Goal: Information Seeking & Learning: Check status

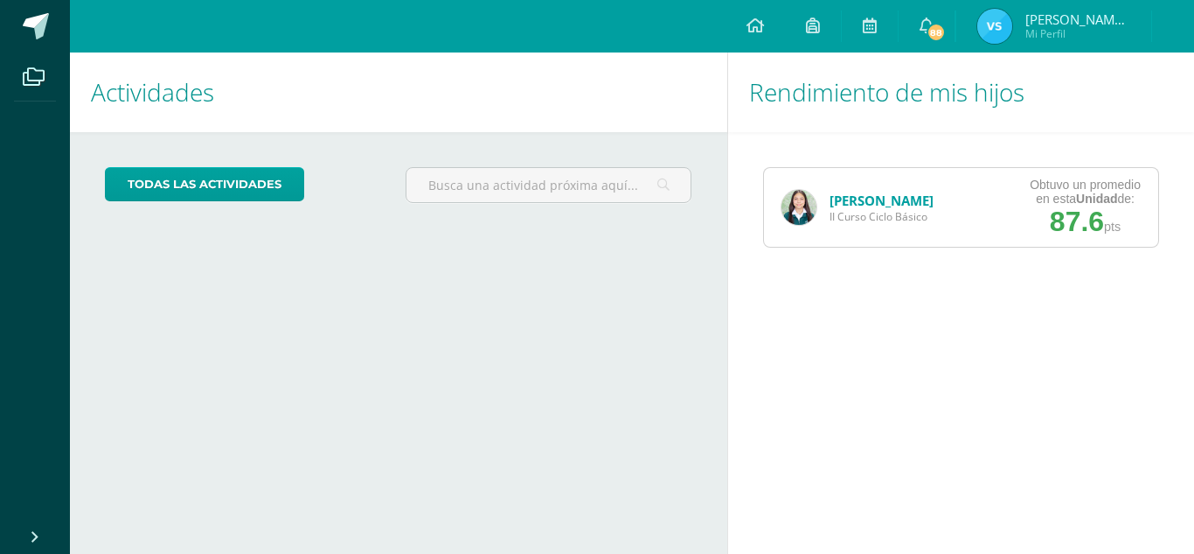
click at [855, 203] on link "[PERSON_NAME]" at bounding box center [882, 199] width 104 height 17
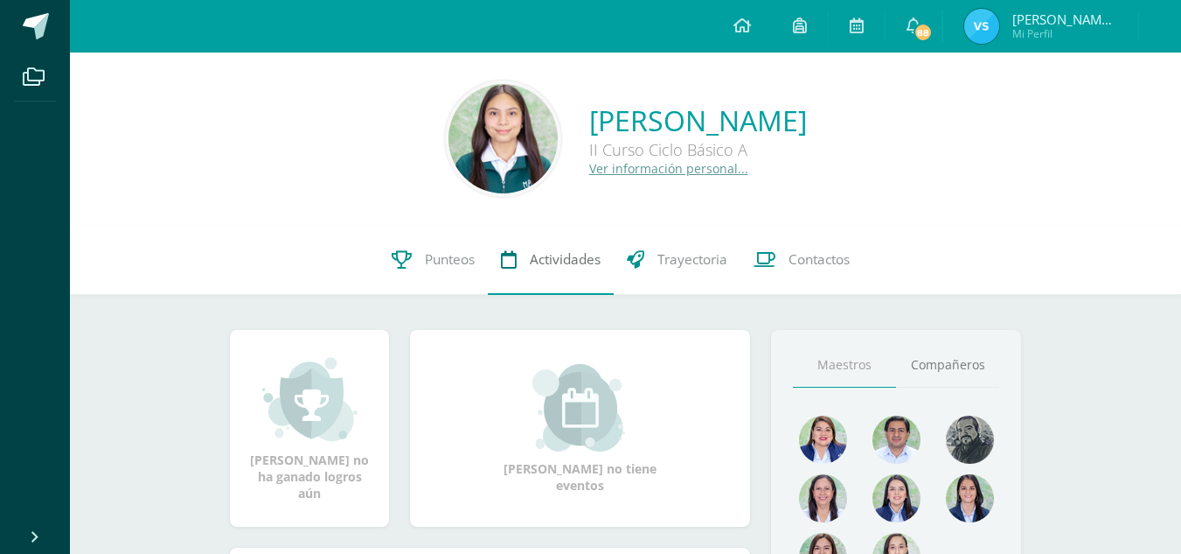
scroll to position [7, 0]
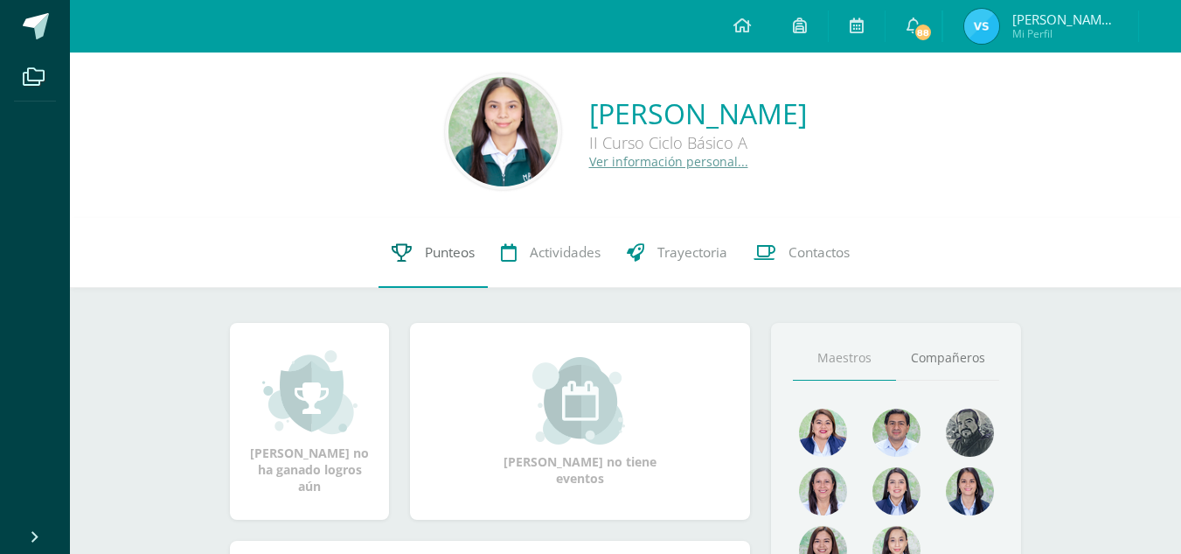
click at [421, 253] on link "Punteos" at bounding box center [433, 253] width 109 height 70
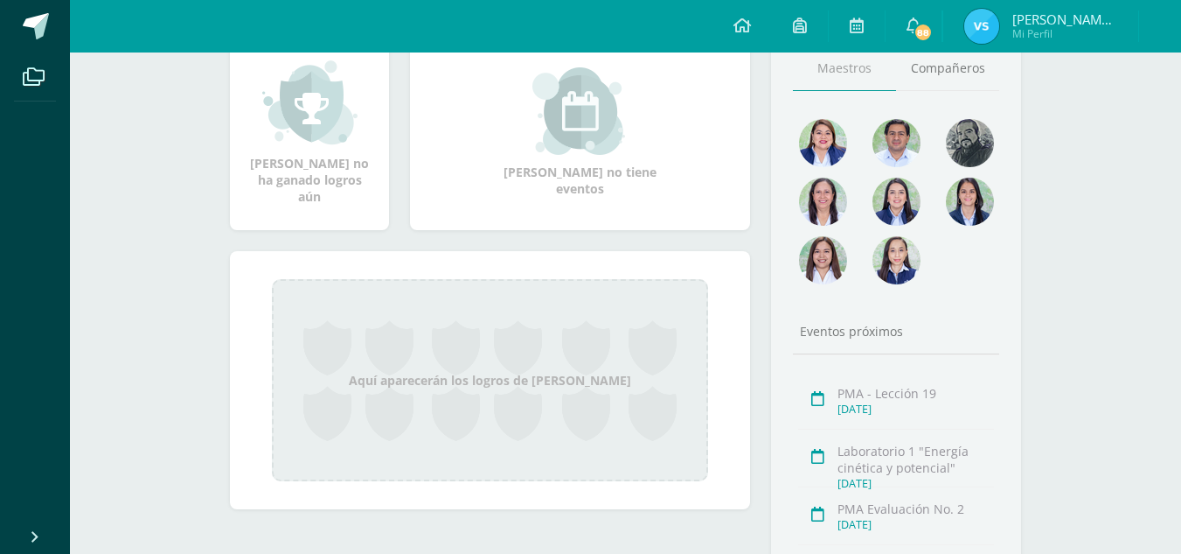
scroll to position [435, 0]
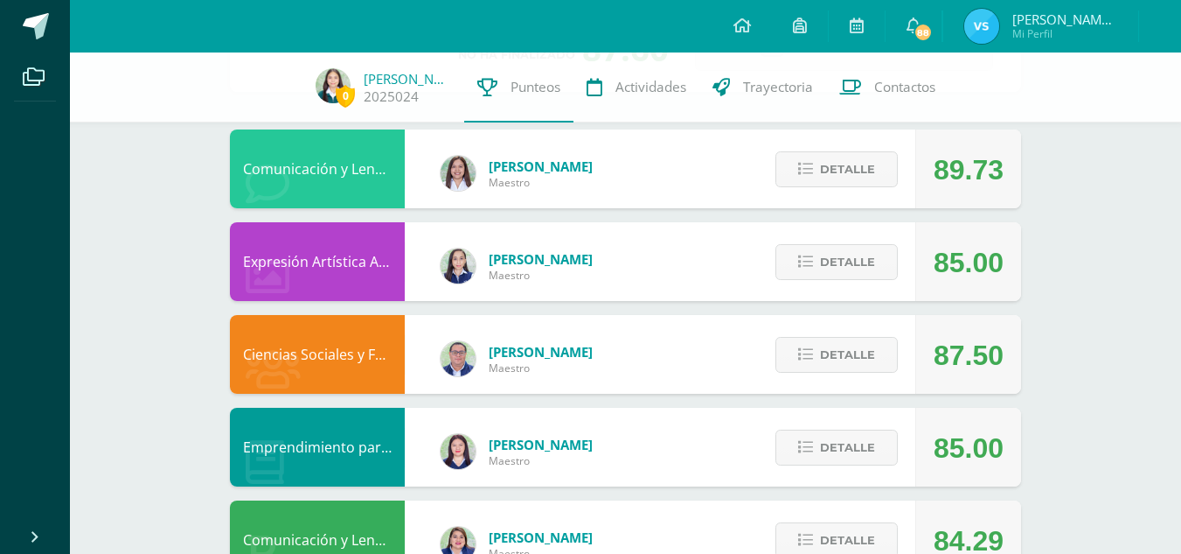
scroll to position [149, 0]
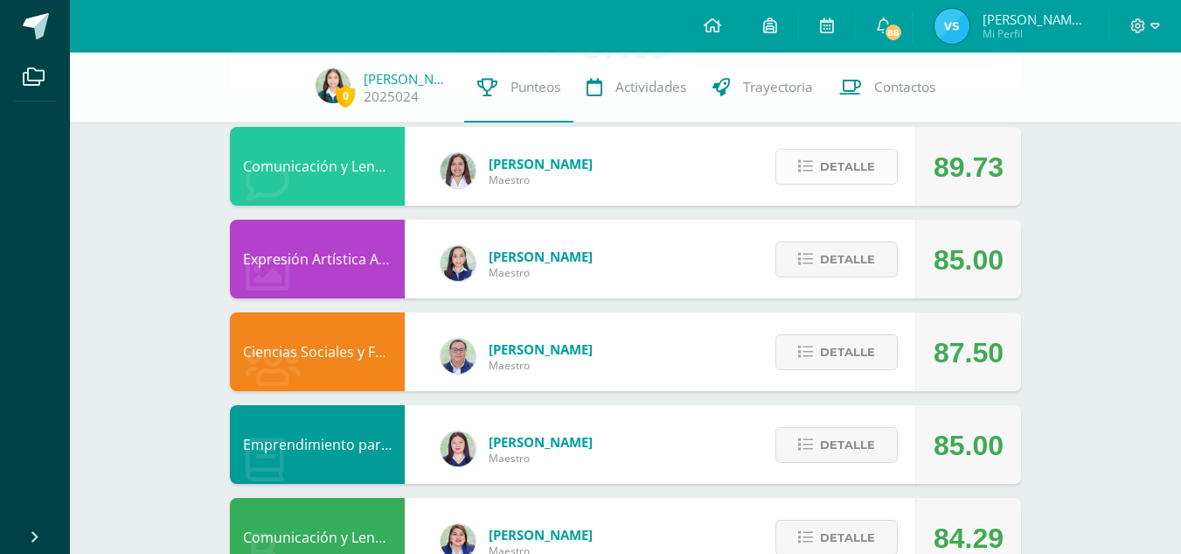
click at [826, 160] on span "Detalle" at bounding box center [847, 166] width 55 height 32
click at [821, 255] on span "Detalle" at bounding box center [847, 259] width 55 height 32
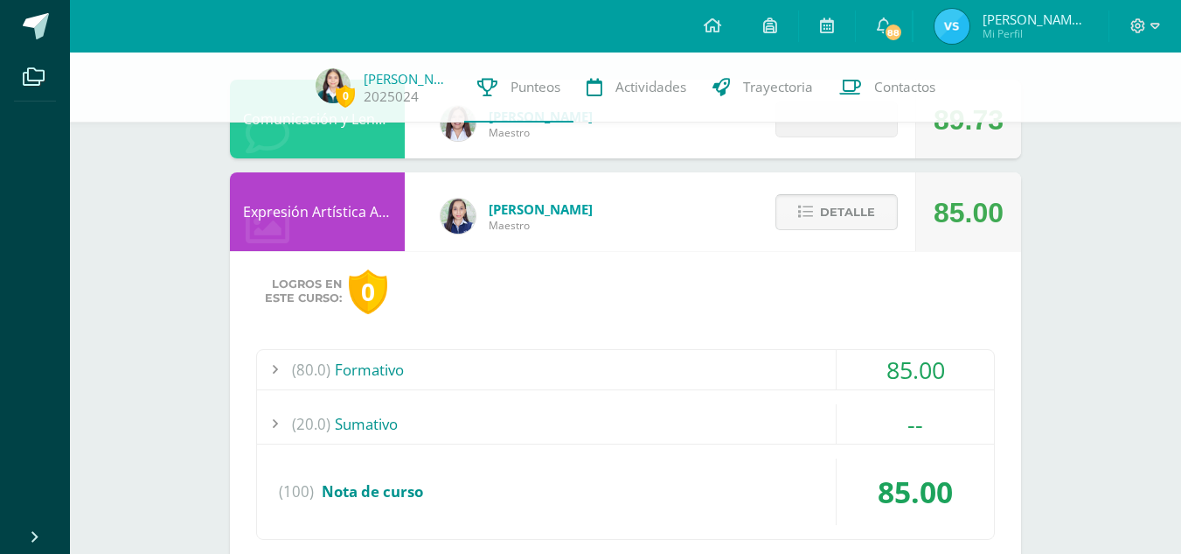
scroll to position [191, 0]
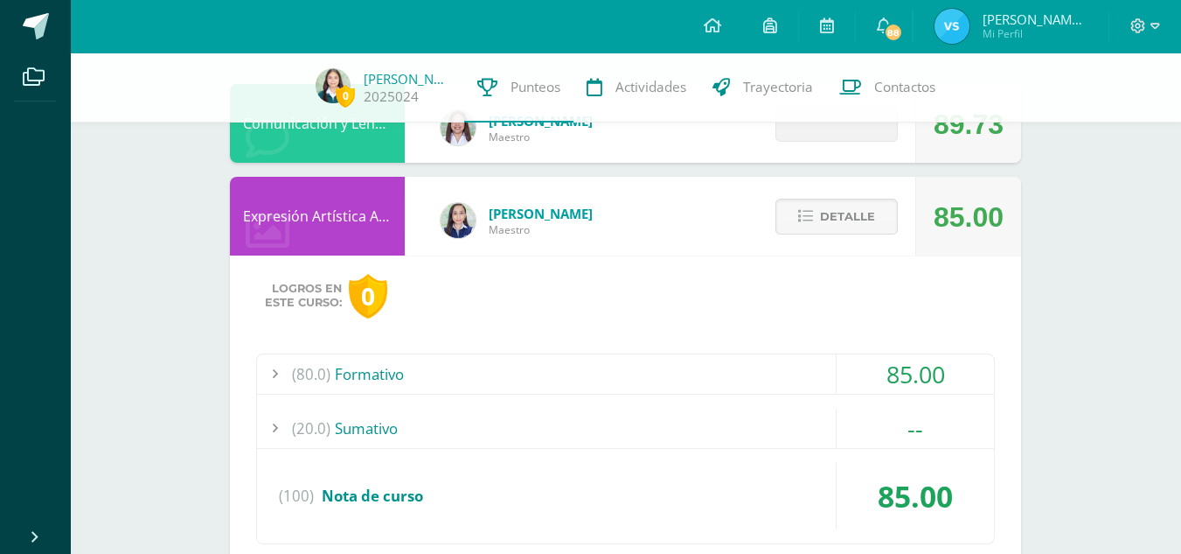
click at [624, 370] on div "(80.0) Formativo" at bounding box center [625, 373] width 737 height 39
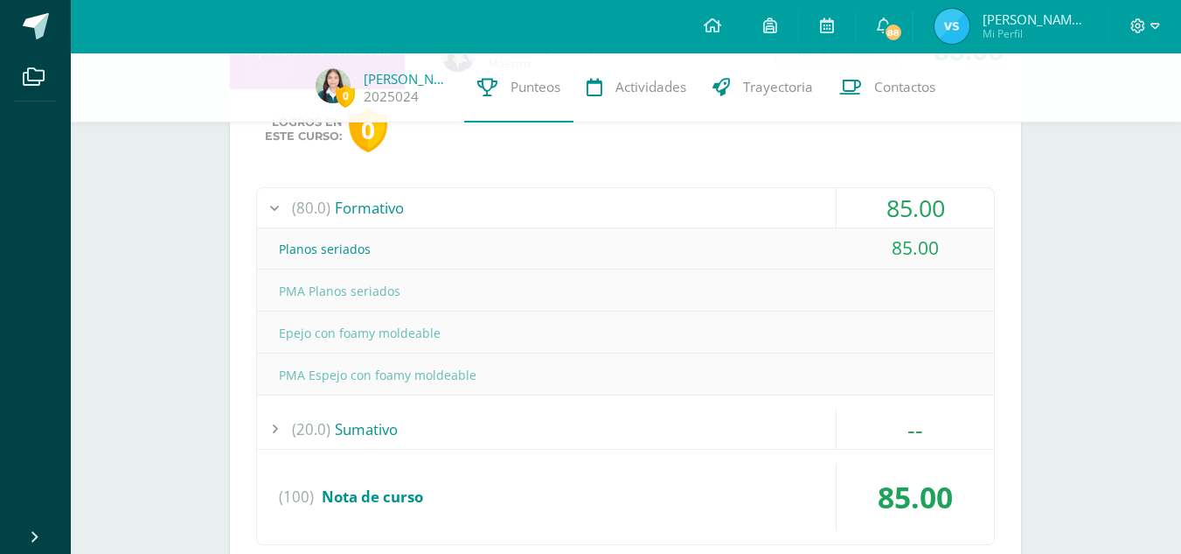
scroll to position [401, 0]
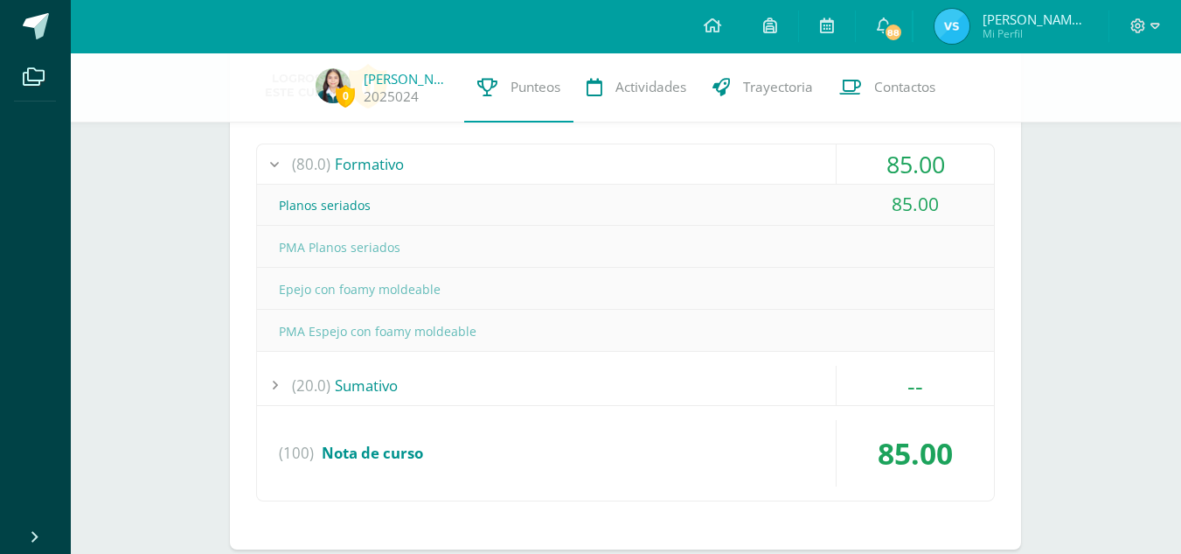
click at [517, 366] on div "(20.0) [GEOGRAPHIC_DATA]" at bounding box center [625, 385] width 737 height 39
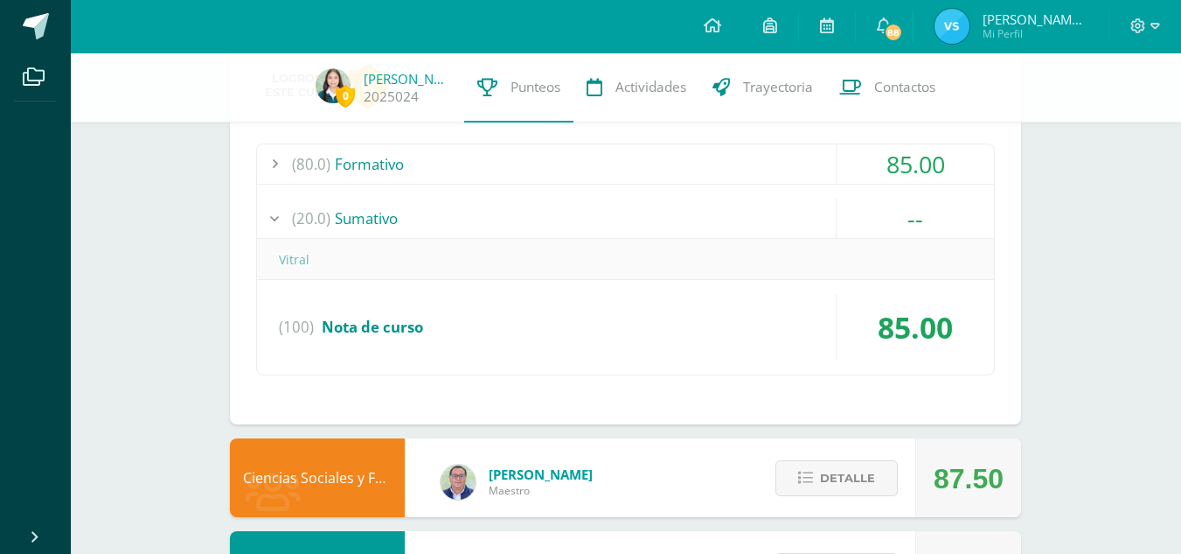
click at [520, 215] on div "(20.0) [GEOGRAPHIC_DATA]" at bounding box center [625, 217] width 737 height 39
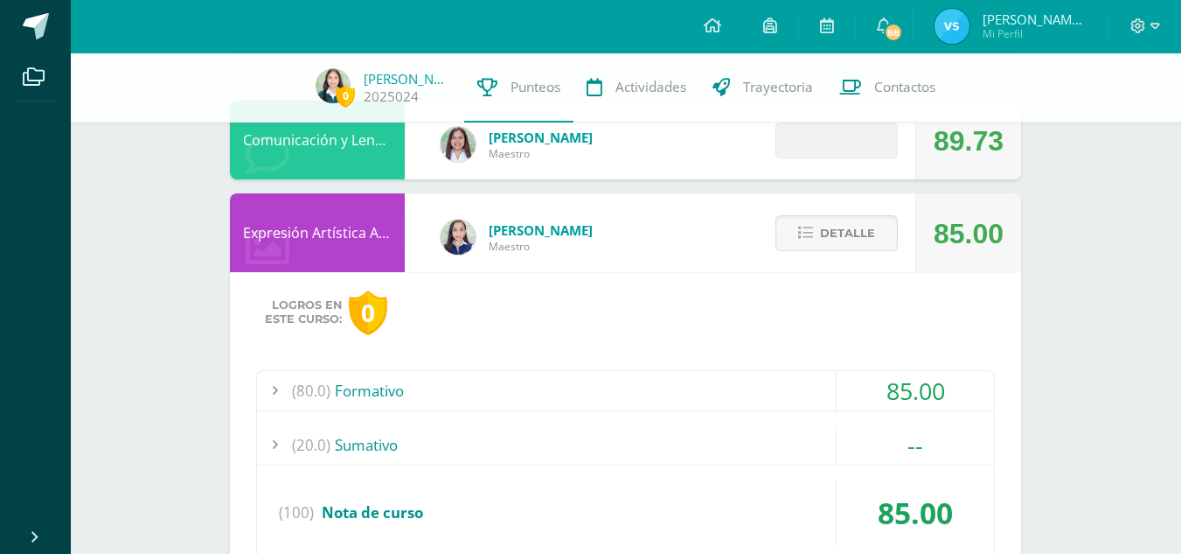
scroll to position [168, 0]
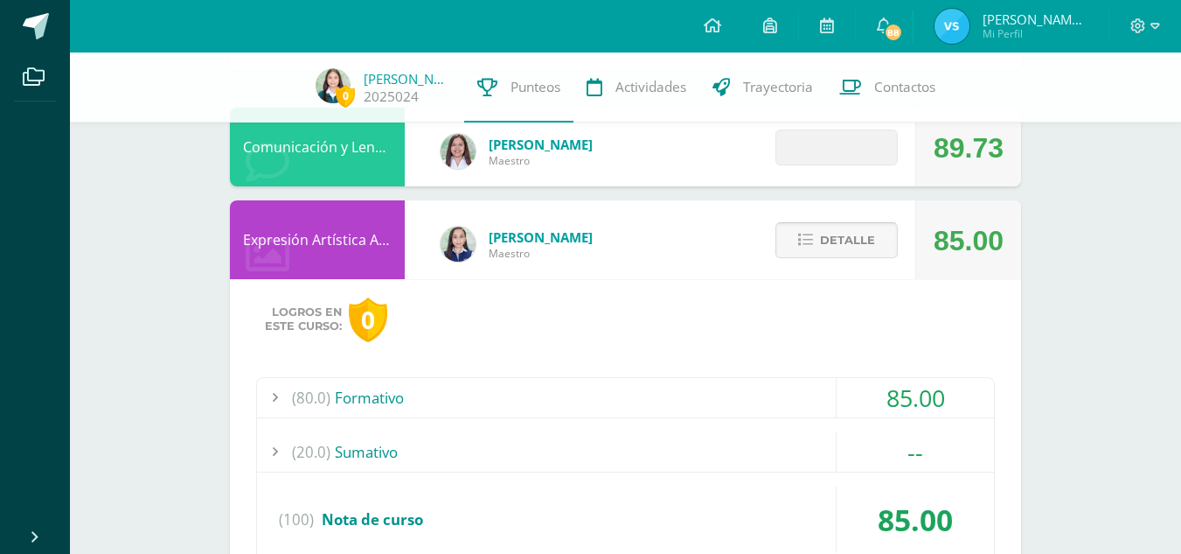
click at [811, 236] on icon at bounding box center [805, 240] width 15 height 15
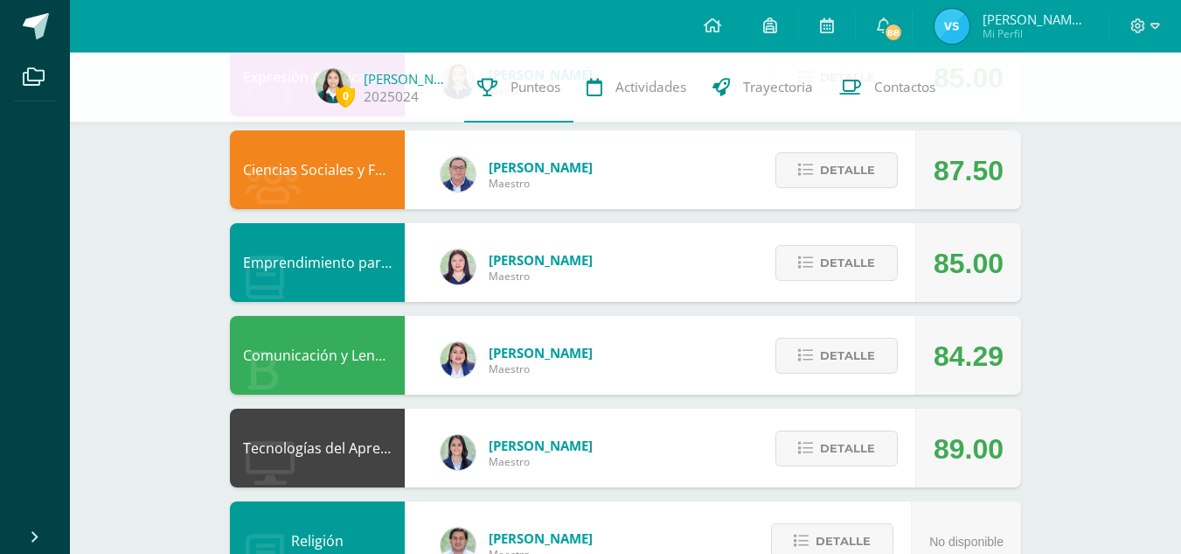
scroll to position [332, 0]
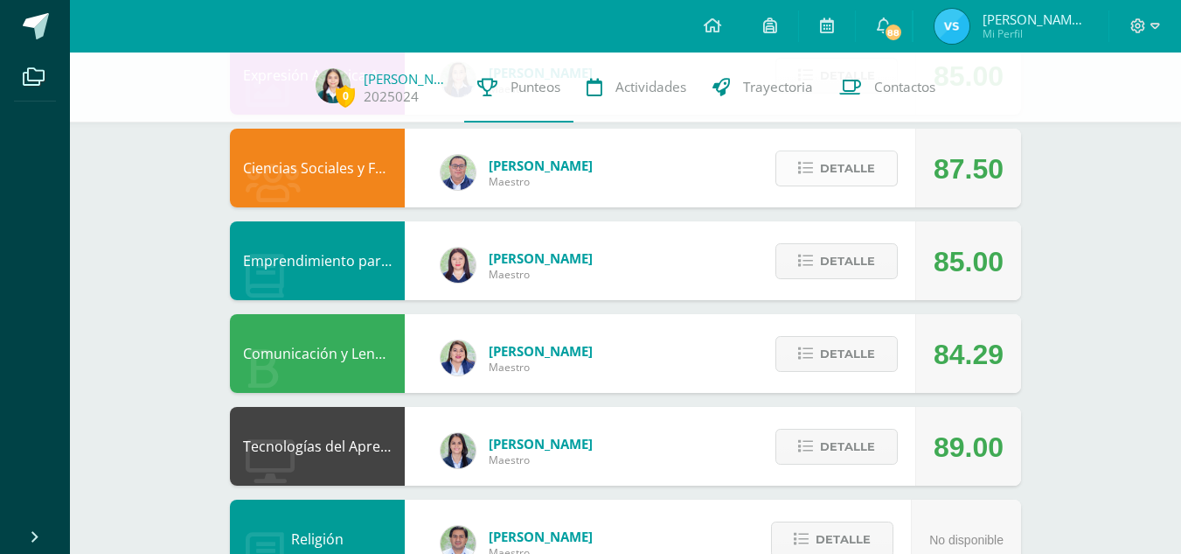
click at [844, 159] on span "Detalle" at bounding box center [847, 168] width 55 height 32
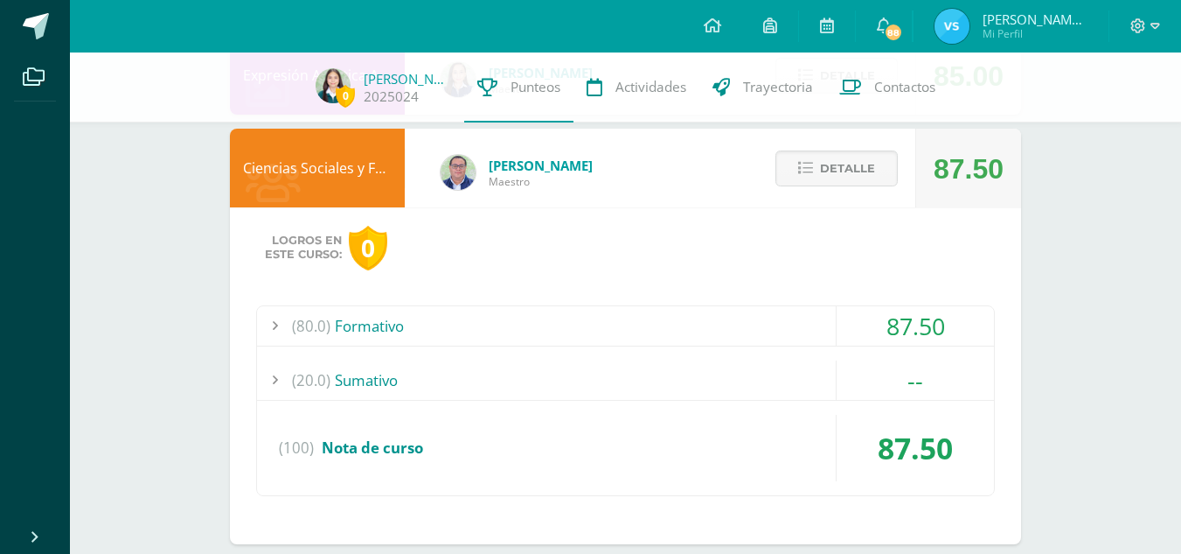
click at [754, 310] on div "(80.0) Formativo" at bounding box center [625, 325] width 737 height 39
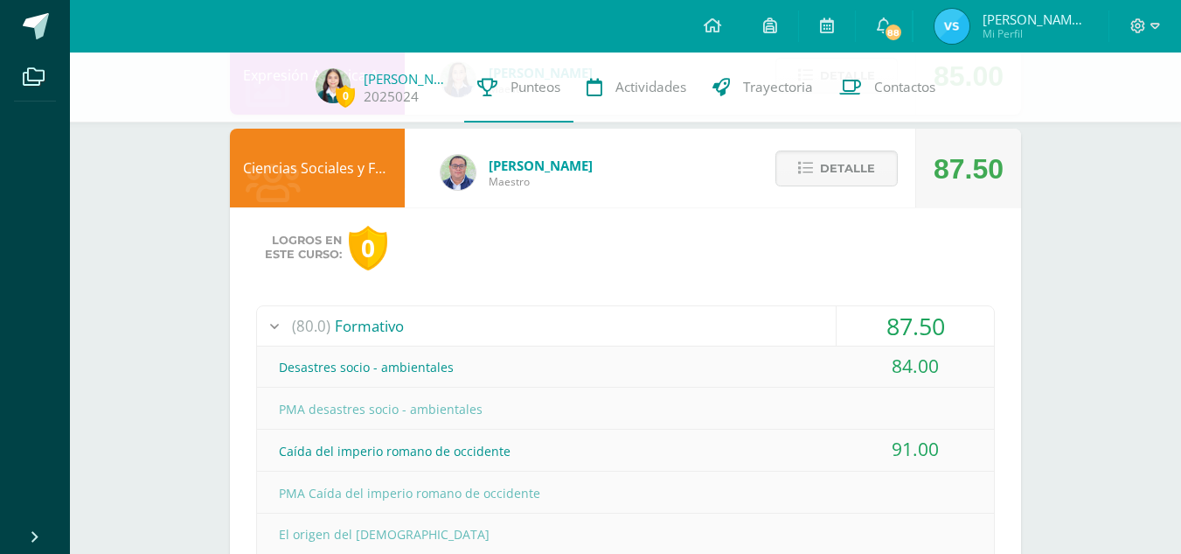
scroll to position [479, 0]
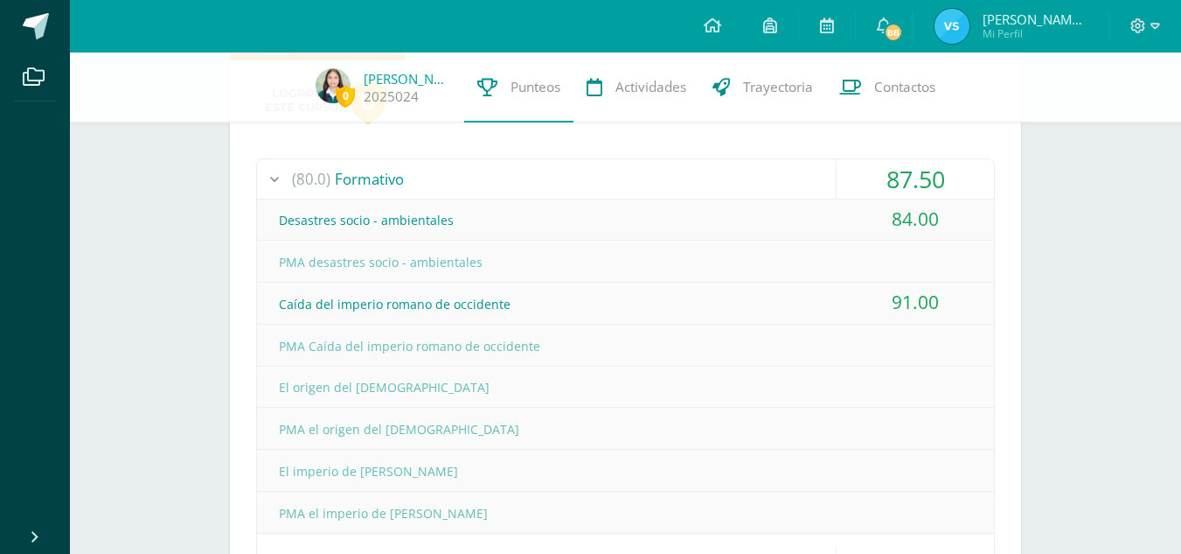
click at [700, 218] on div "Desastres socio - ambientales" at bounding box center [625, 219] width 737 height 39
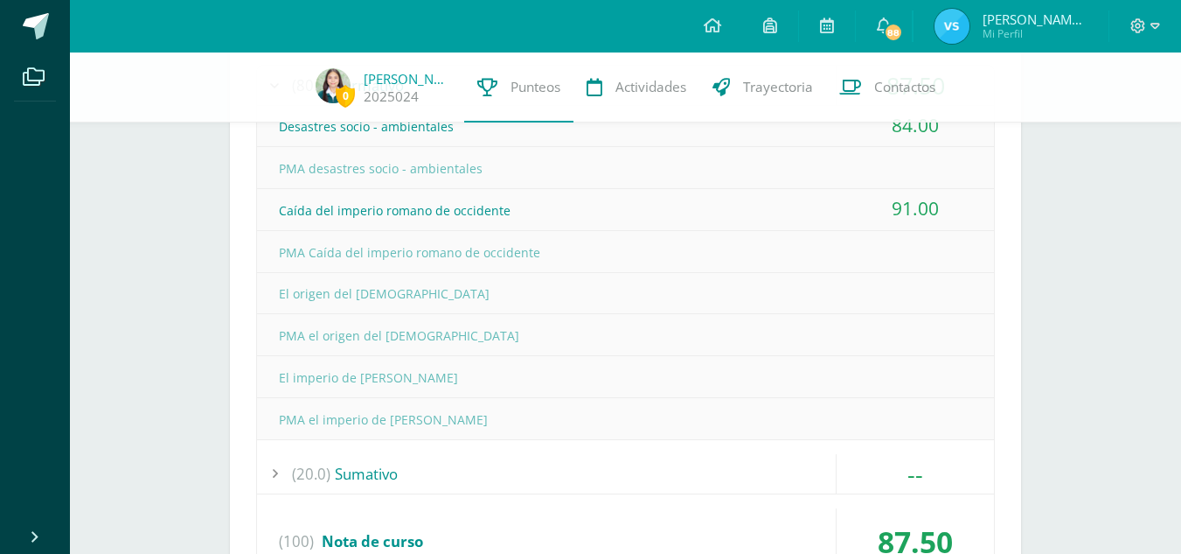
scroll to position [574, 0]
click at [554, 303] on div "El origen del [DEMOGRAPHIC_DATA]" at bounding box center [625, 292] width 737 height 39
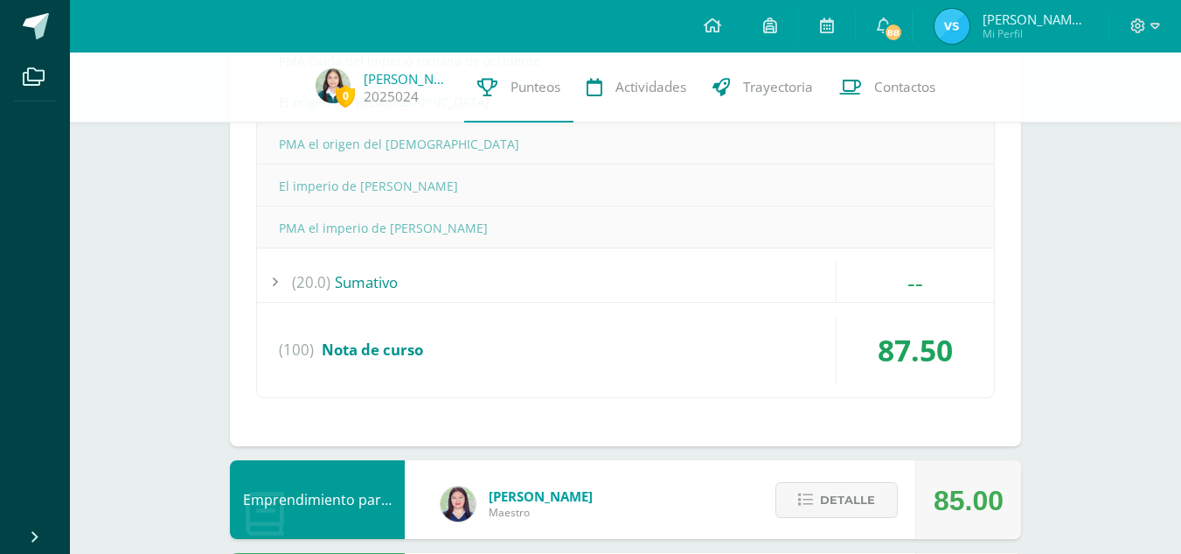
scroll to position [778, 0]
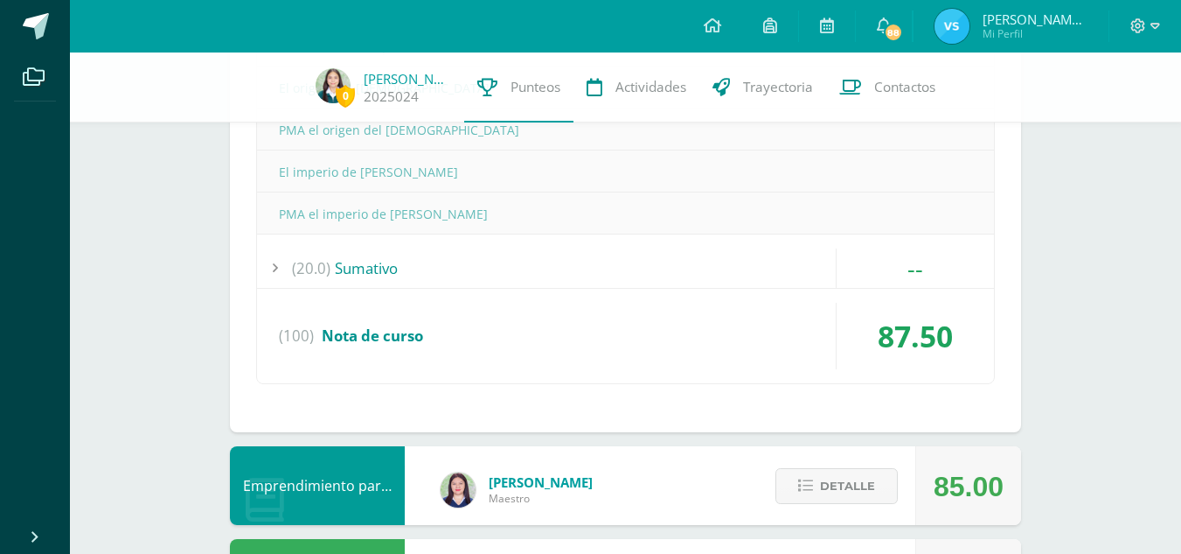
click at [438, 226] on div "PMA el imperio de [PERSON_NAME]" at bounding box center [625, 213] width 737 height 39
click at [435, 247] on div "(80.0) Formativo 87.50 Desastres socio - ambientales 84.00" at bounding box center [625, 121] width 739 height 525
click at [359, 286] on div "(20.0) [GEOGRAPHIC_DATA]" at bounding box center [625, 267] width 737 height 39
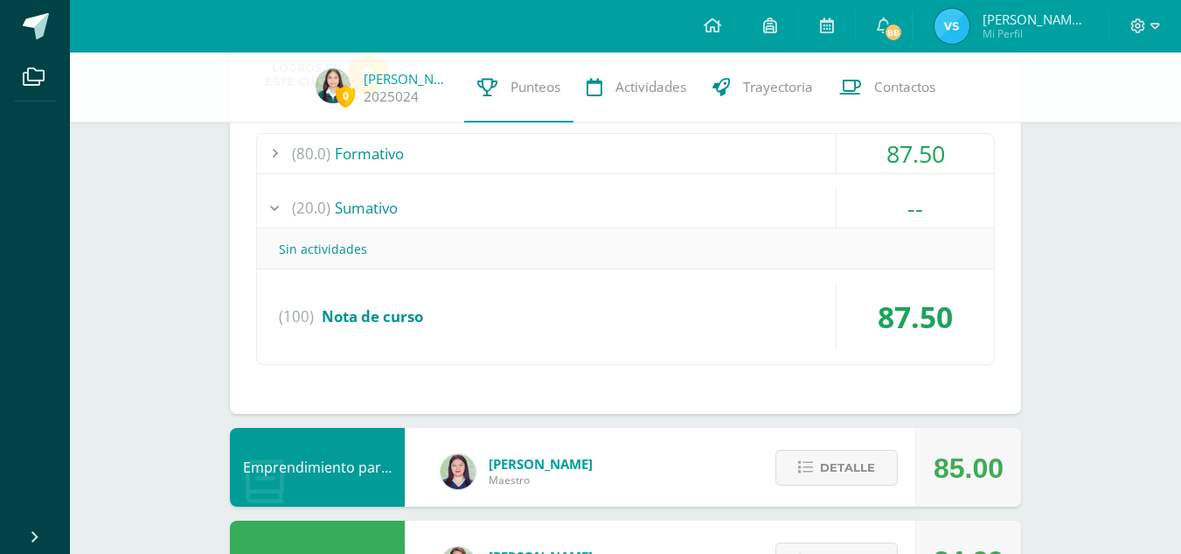
scroll to position [505, 0]
click at [310, 203] on span "(20.0)" at bounding box center [311, 206] width 38 height 39
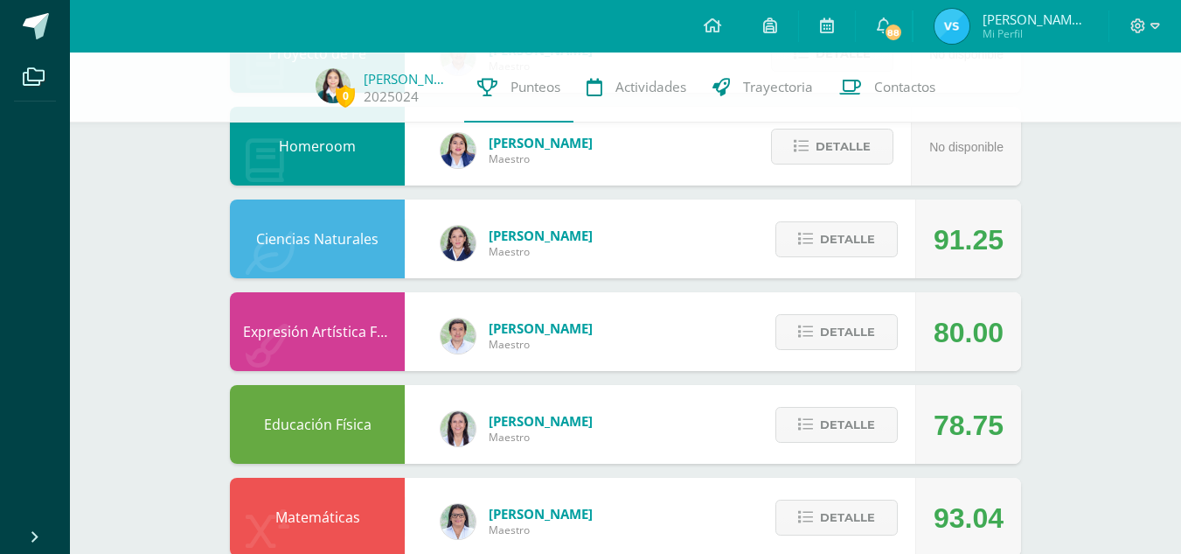
scroll to position [1246, 0]
click at [826, 338] on span "Detalle" at bounding box center [847, 333] width 55 height 32
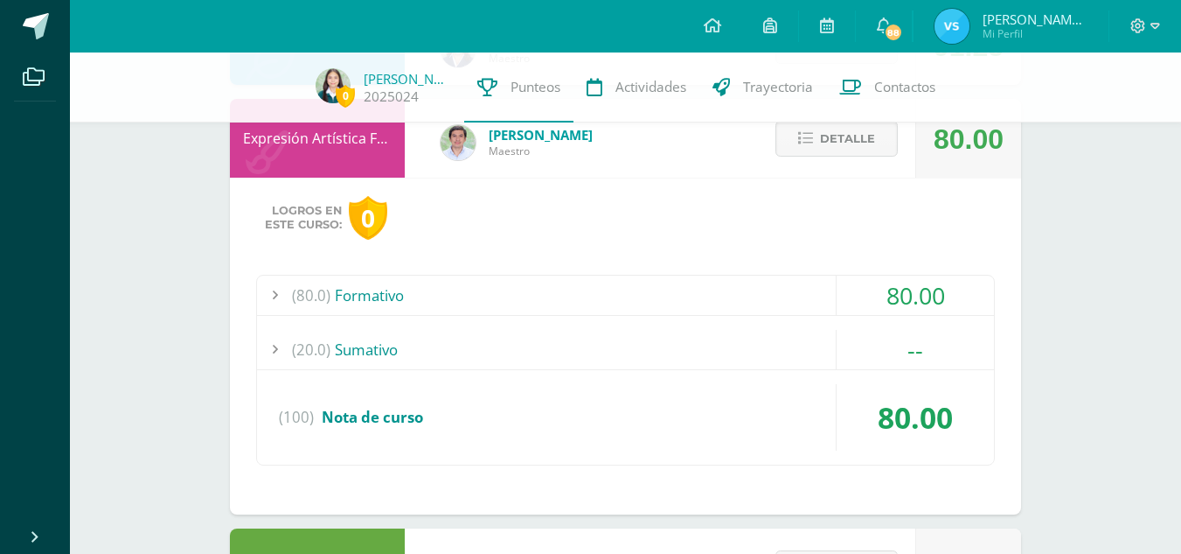
scroll to position [1439, 0]
click at [754, 298] on div "(80.0) Formativo" at bounding box center [625, 295] width 737 height 39
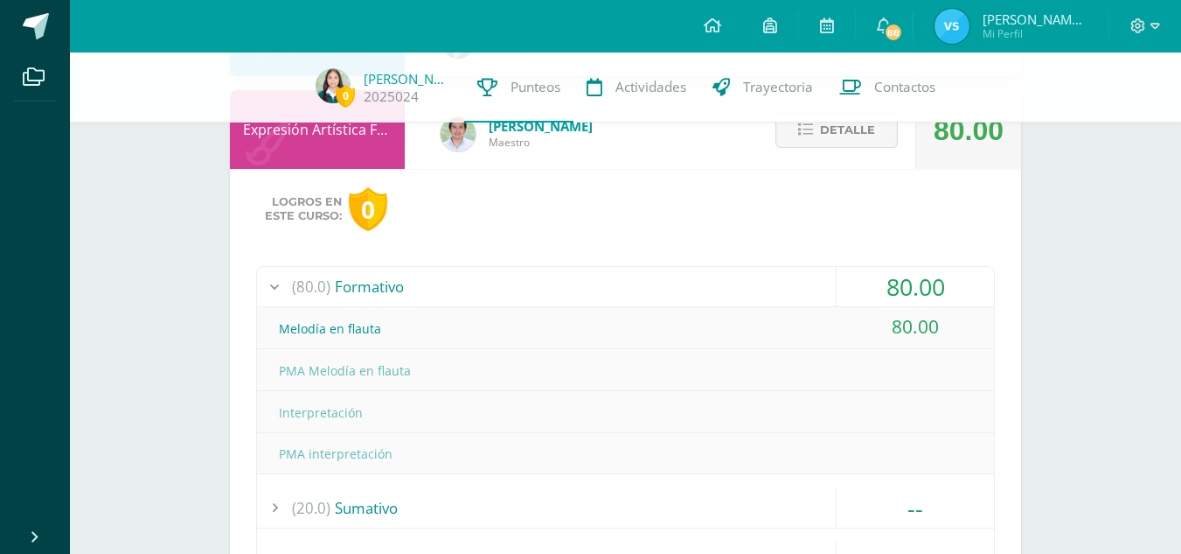
scroll to position [1446, 0]
click at [754, 298] on div "(80.0) Formativo" at bounding box center [625, 288] width 737 height 39
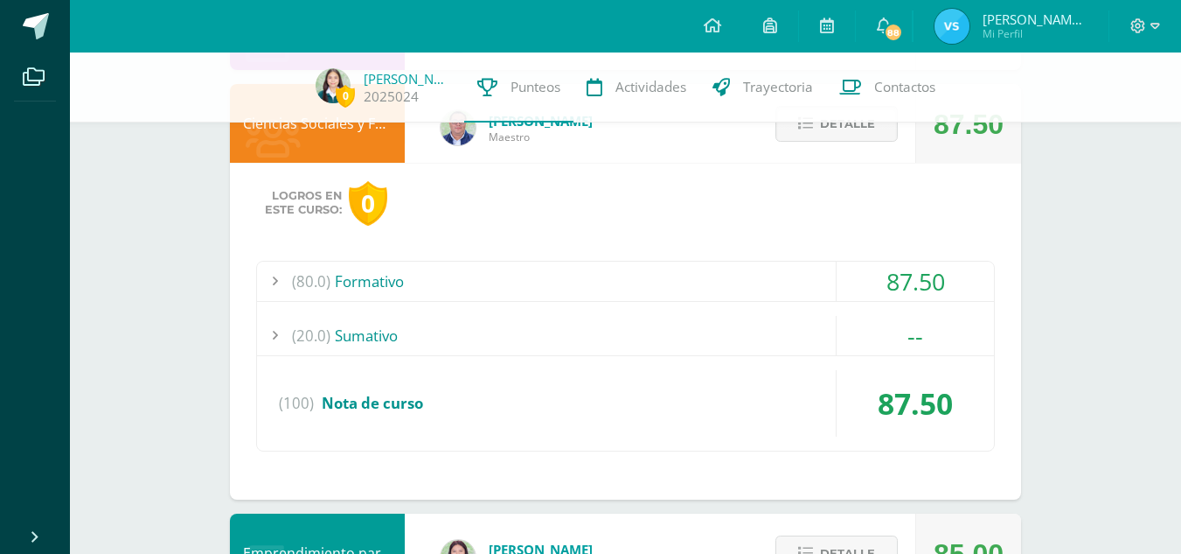
scroll to position [0, 0]
